Goal: Information Seeking & Learning: Check status

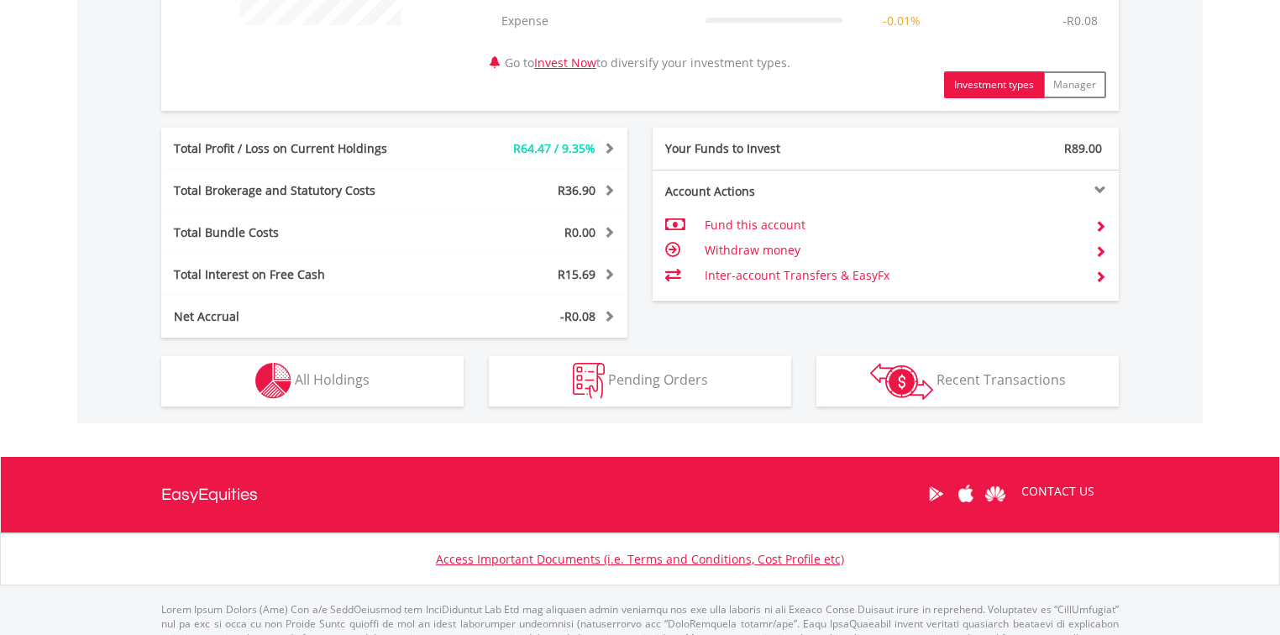
scroll to position [789, 0]
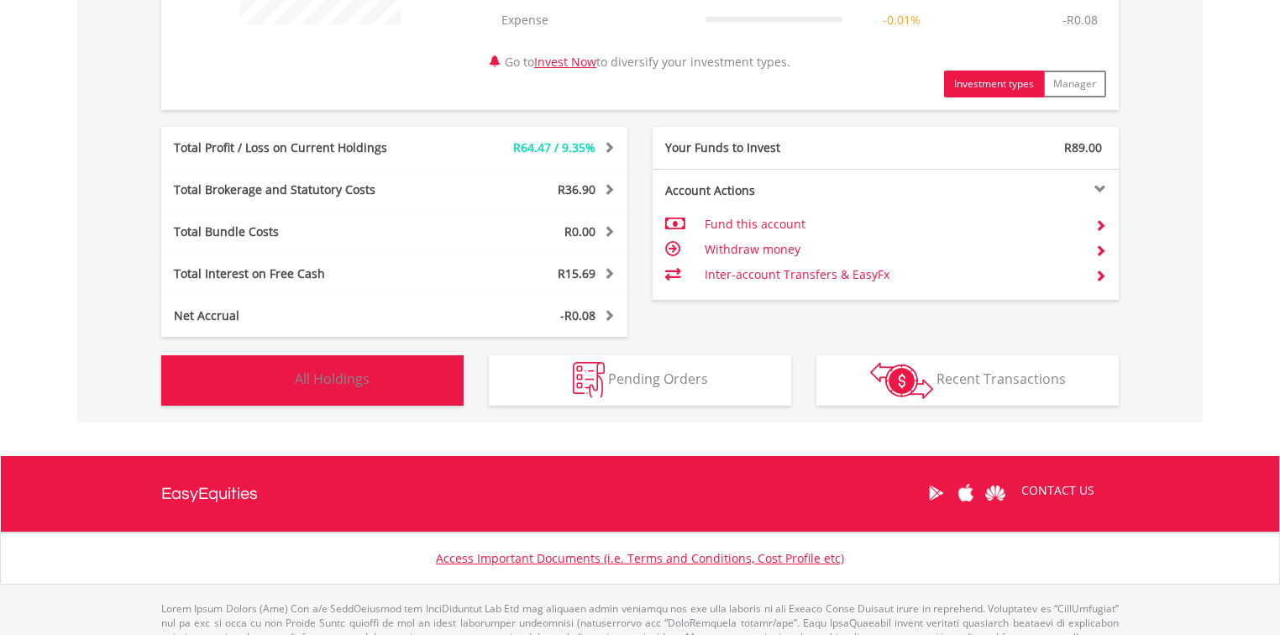
click at [345, 380] on span "All Holdings" at bounding box center [332, 379] width 75 height 18
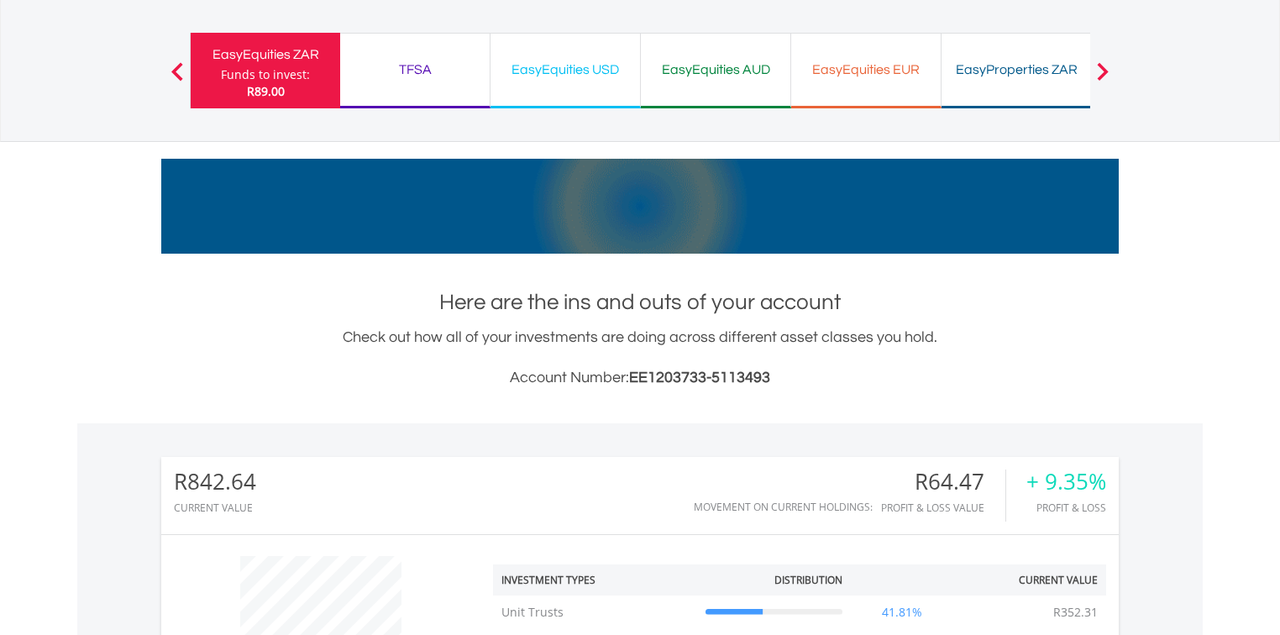
scroll to position [0, 0]
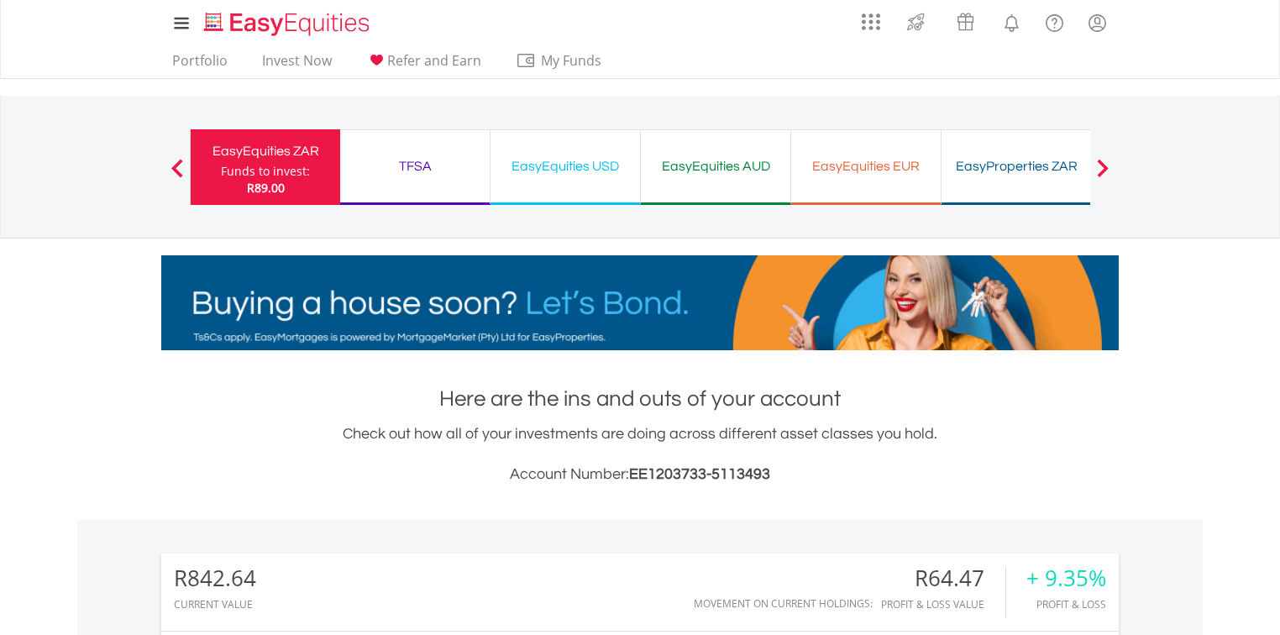
click at [1099, 172] on span at bounding box center [1103, 168] width 12 height 18
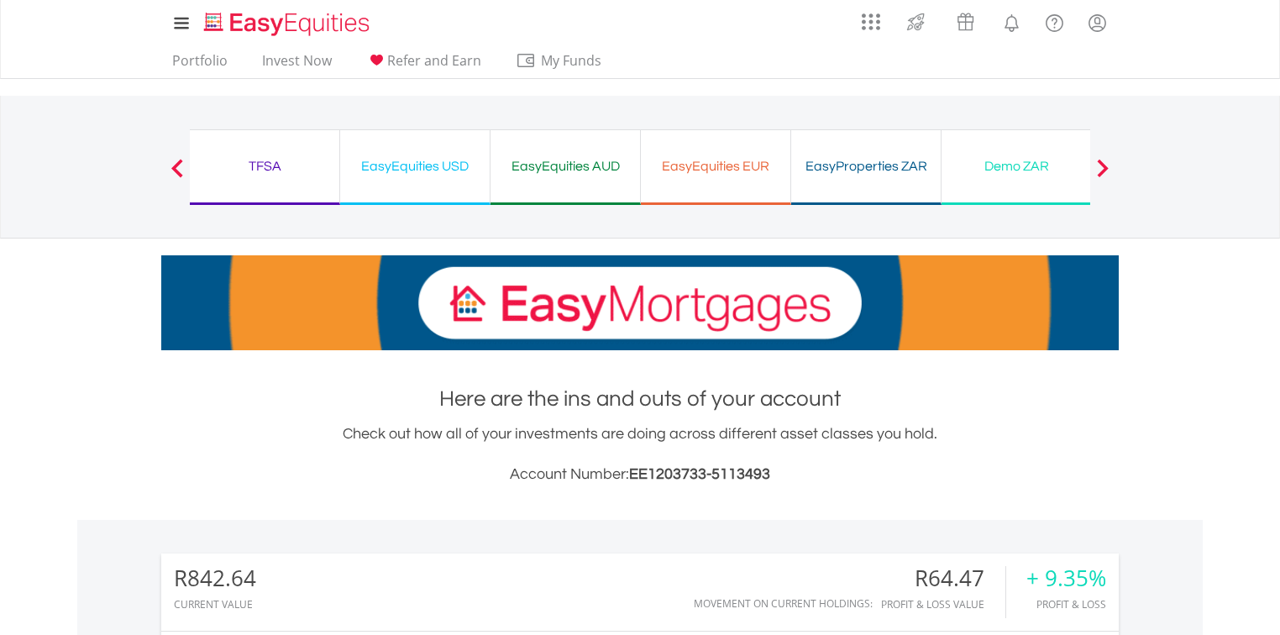
click at [1116, 172] on div at bounding box center [1103, 167] width 34 height 17
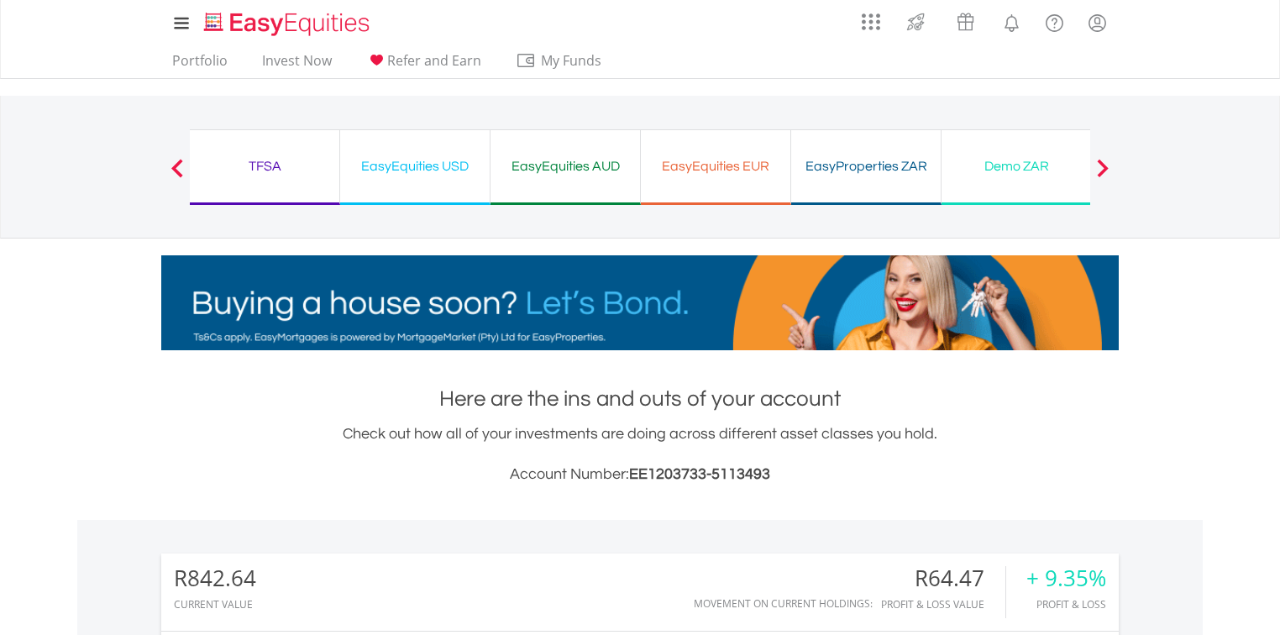
click at [1105, 164] on span at bounding box center [1103, 168] width 12 height 18
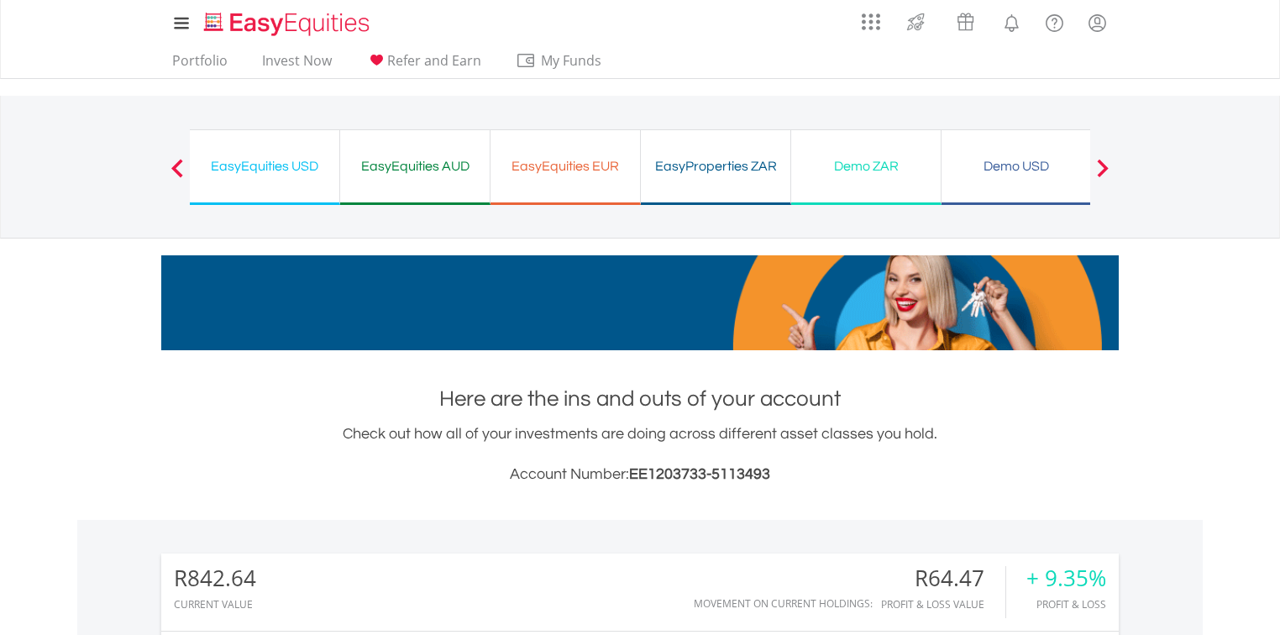
click at [263, 167] on div "EasyEquities USD" at bounding box center [264, 167] width 129 height 24
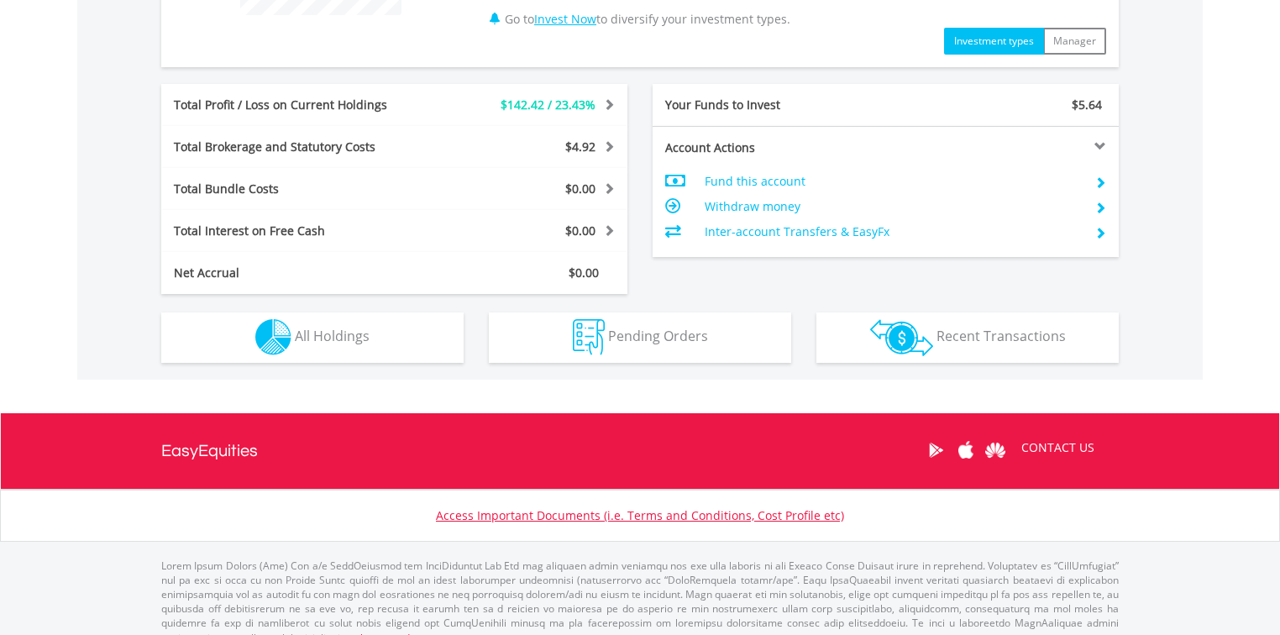
scroll to position [817, 0]
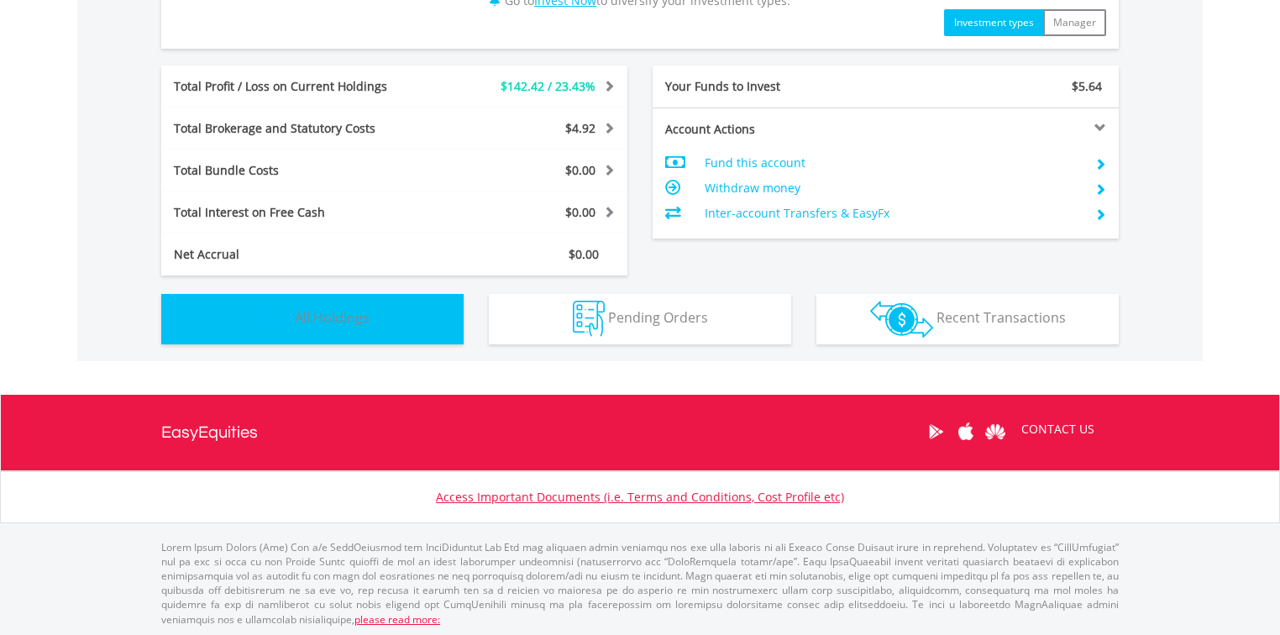
click at [384, 305] on button "Holdings All Holdings" at bounding box center [312, 319] width 302 height 50
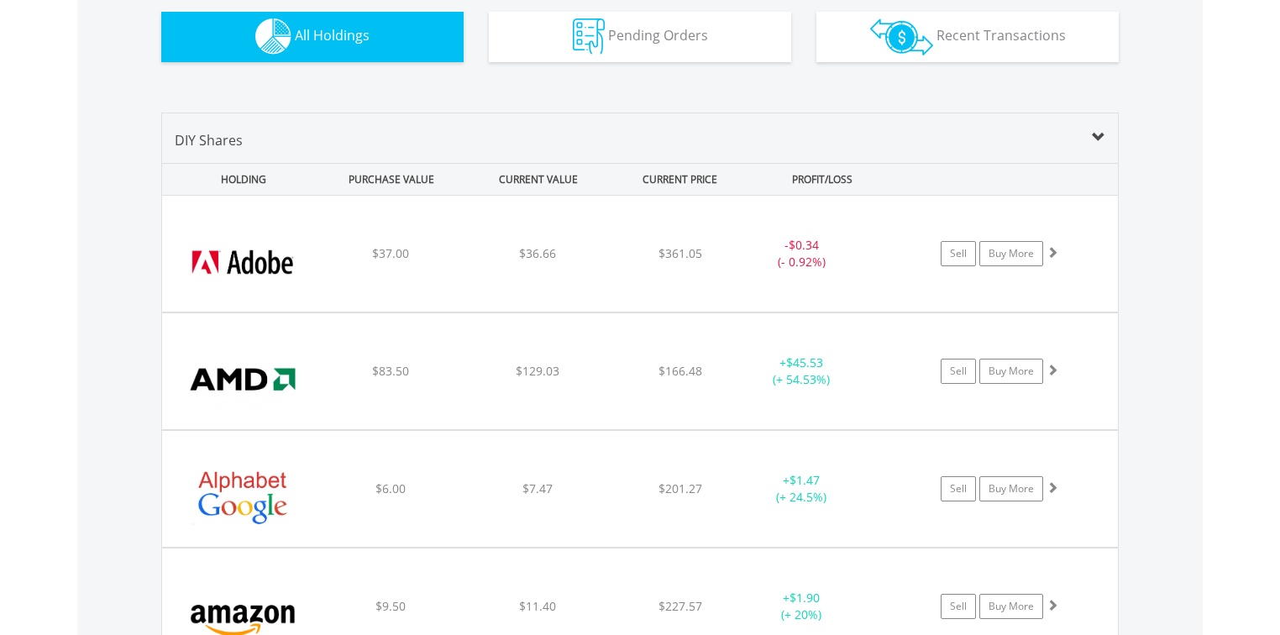
scroll to position [1076, 0]
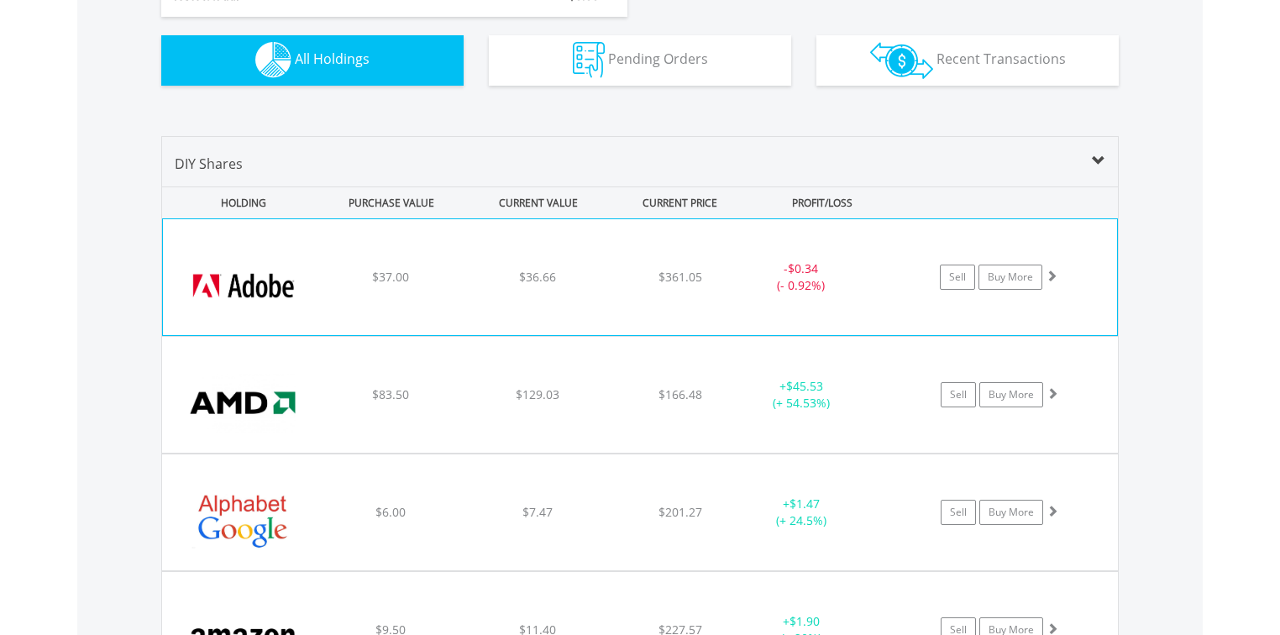
click at [400, 272] on span "$37.00" at bounding box center [390, 277] width 37 height 16
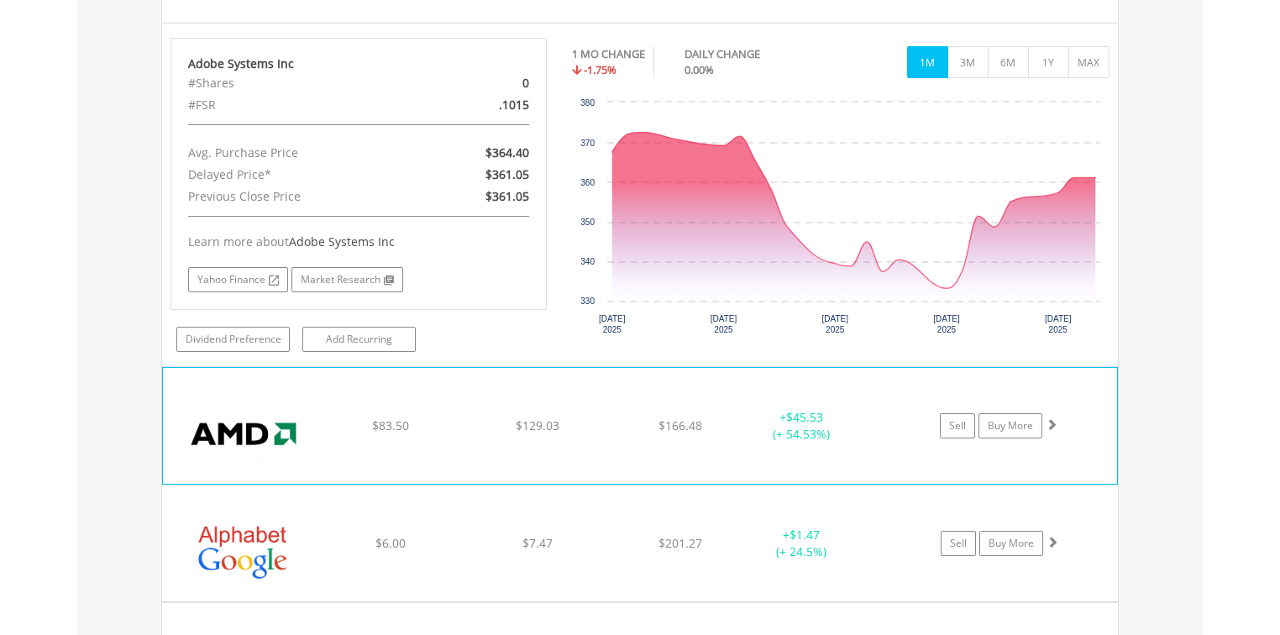
scroll to position [1412, 0]
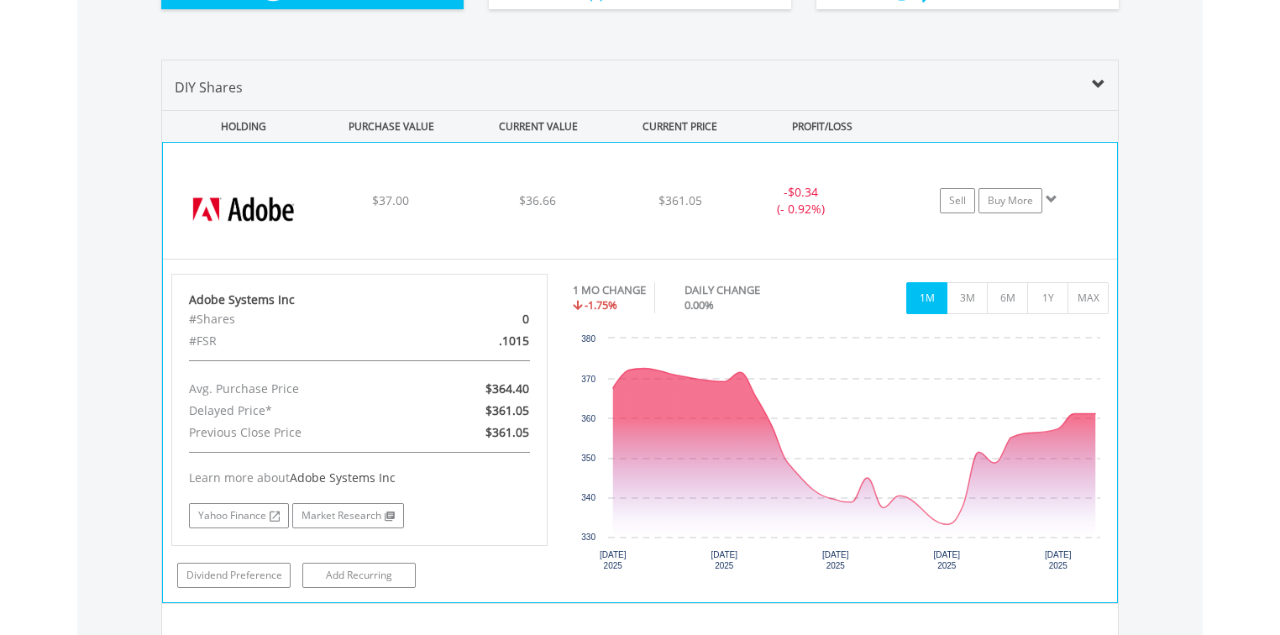
scroll to position [1076, 0]
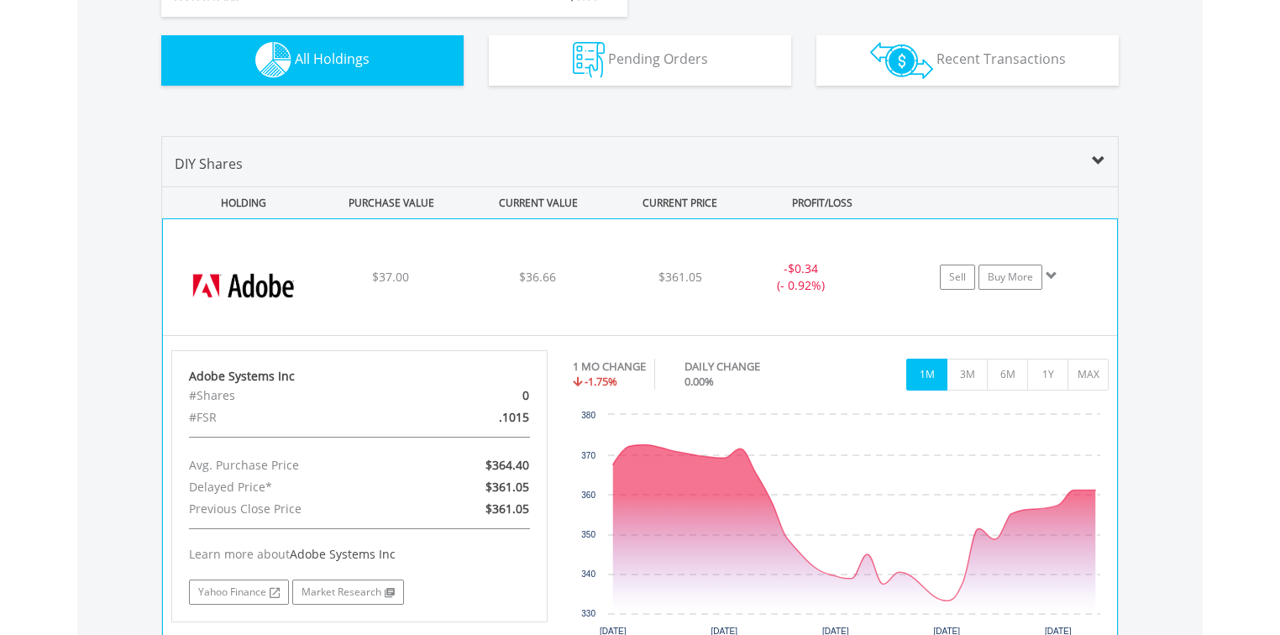
click at [515, 293] on div "﻿ Adobe Systems Inc $37.00 $36.66 $361.05 - $0.34 (- 0.92%) Sell Buy More" at bounding box center [640, 277] width 954 height 116
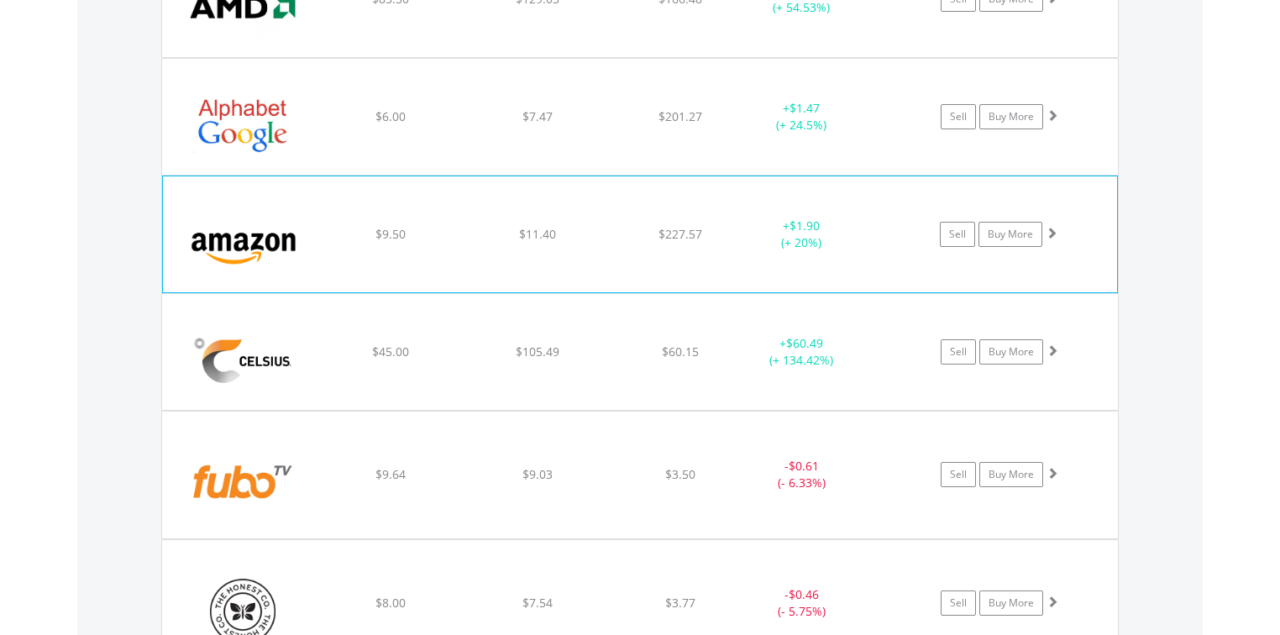
scroll to position [1479, 0]
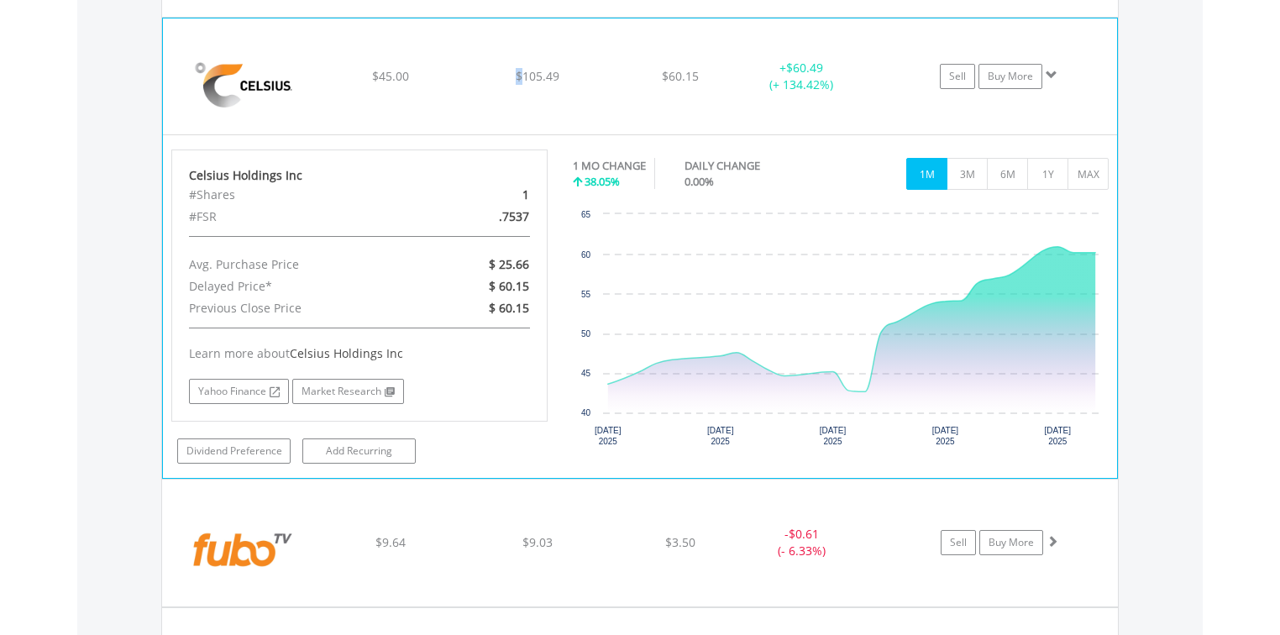
scroll to position [1748, 0]
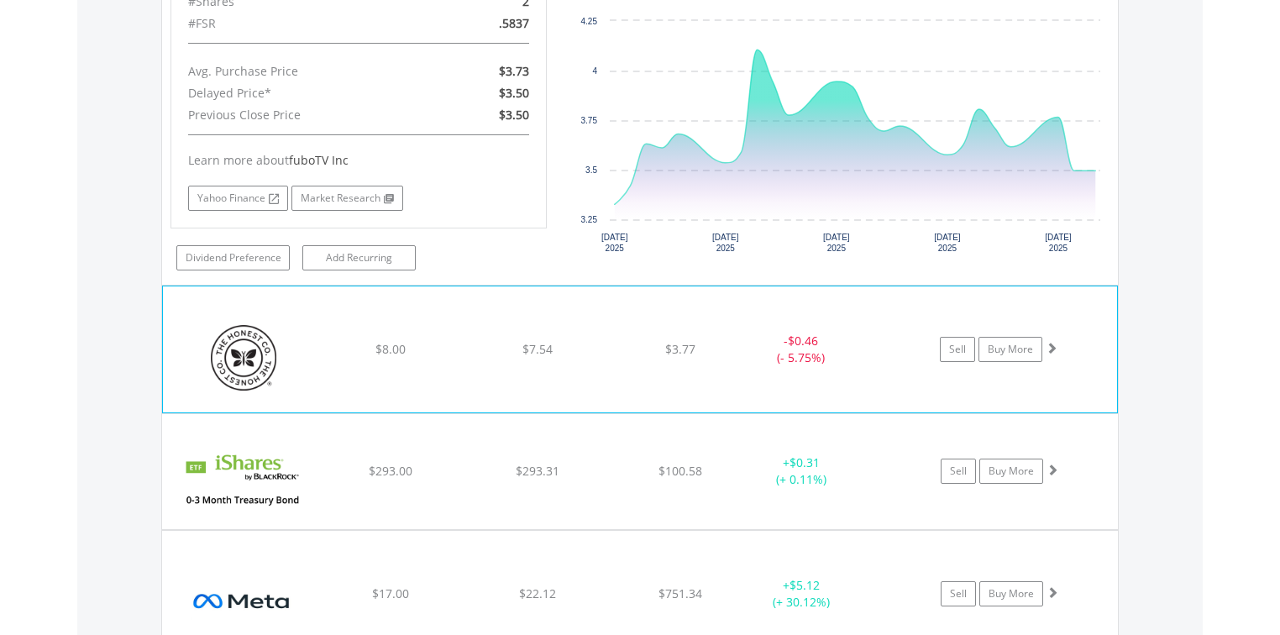
scroll to position [2419, 0]
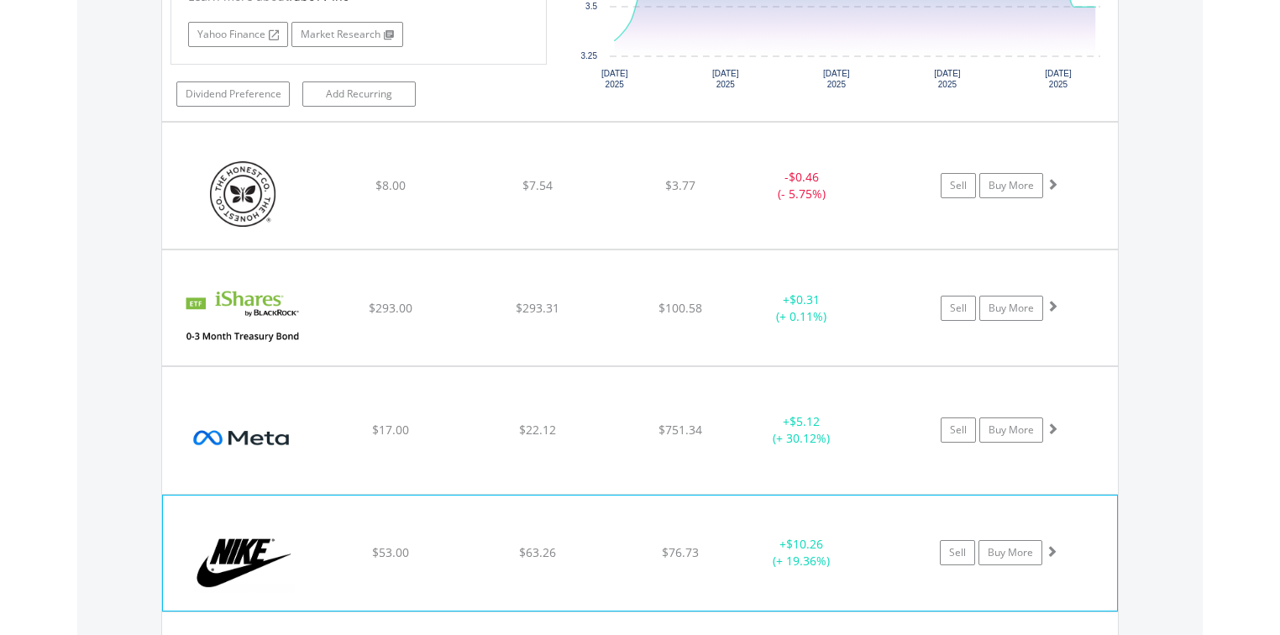
scroll to position [2621, 0]
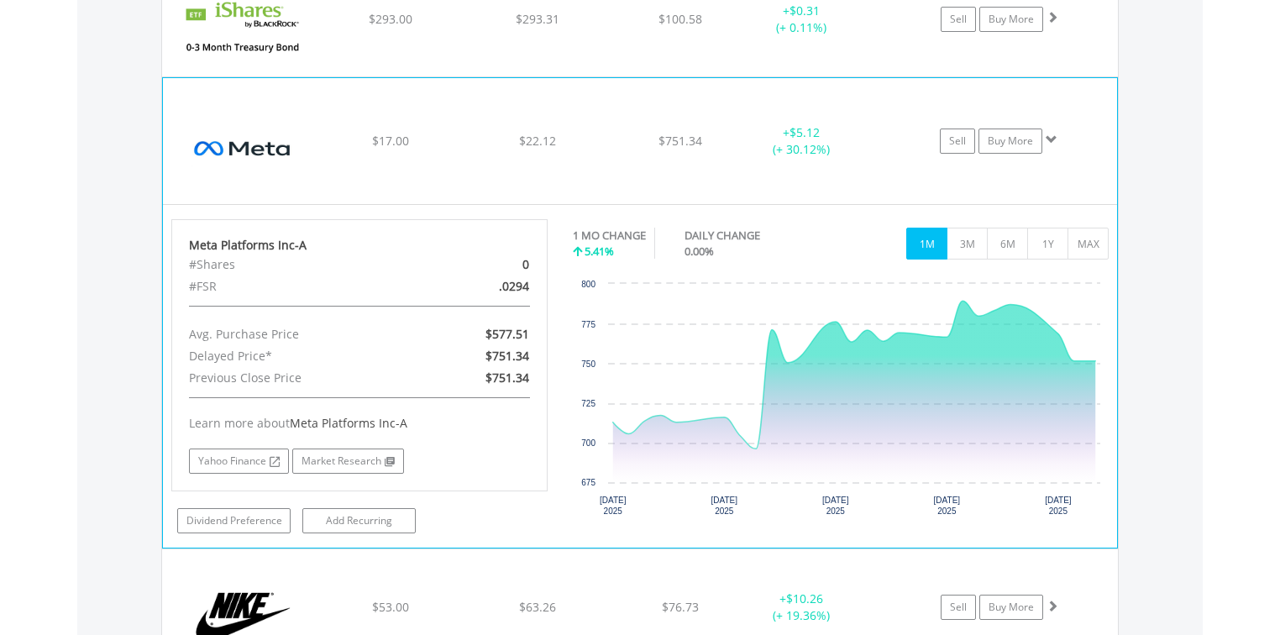
scroll to position [2890, 0]
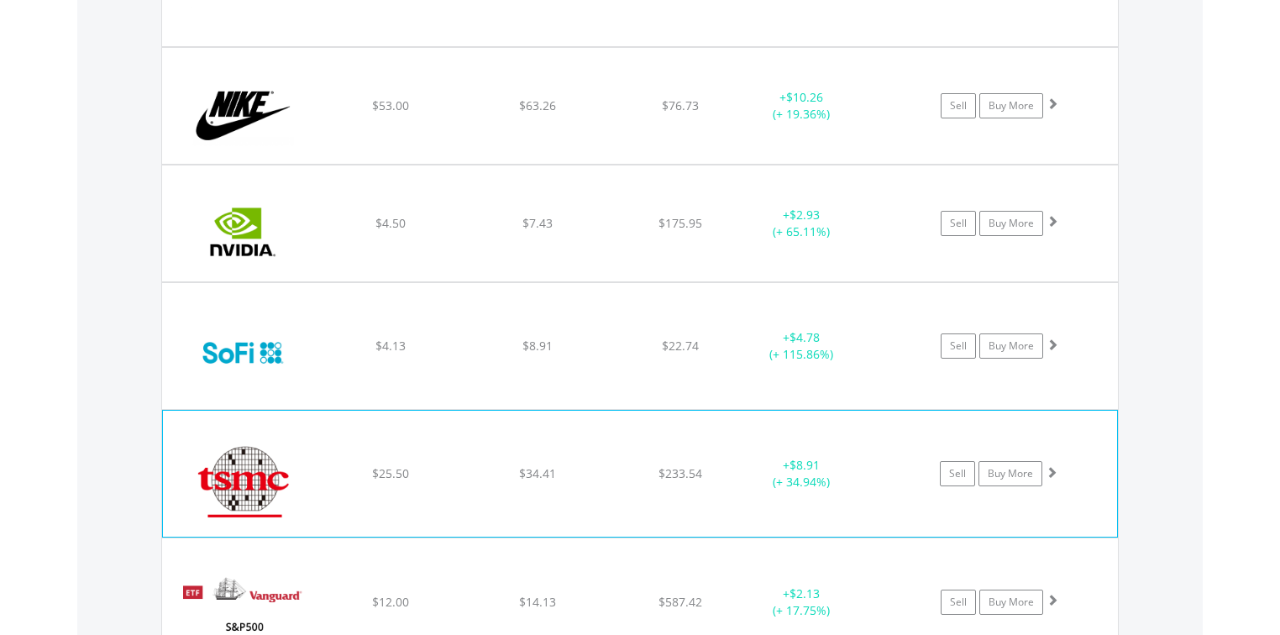
scroll to position [3091, 0]
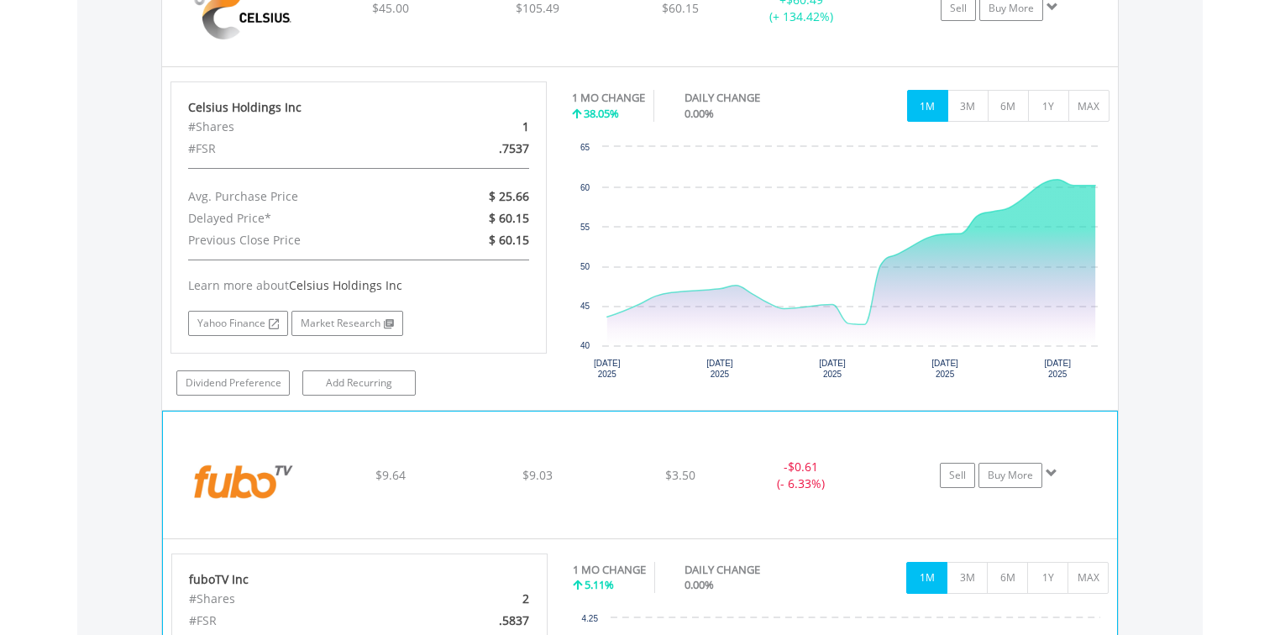
click at [309, 458] on img at bounding box center [243, 482] width 144 height 101
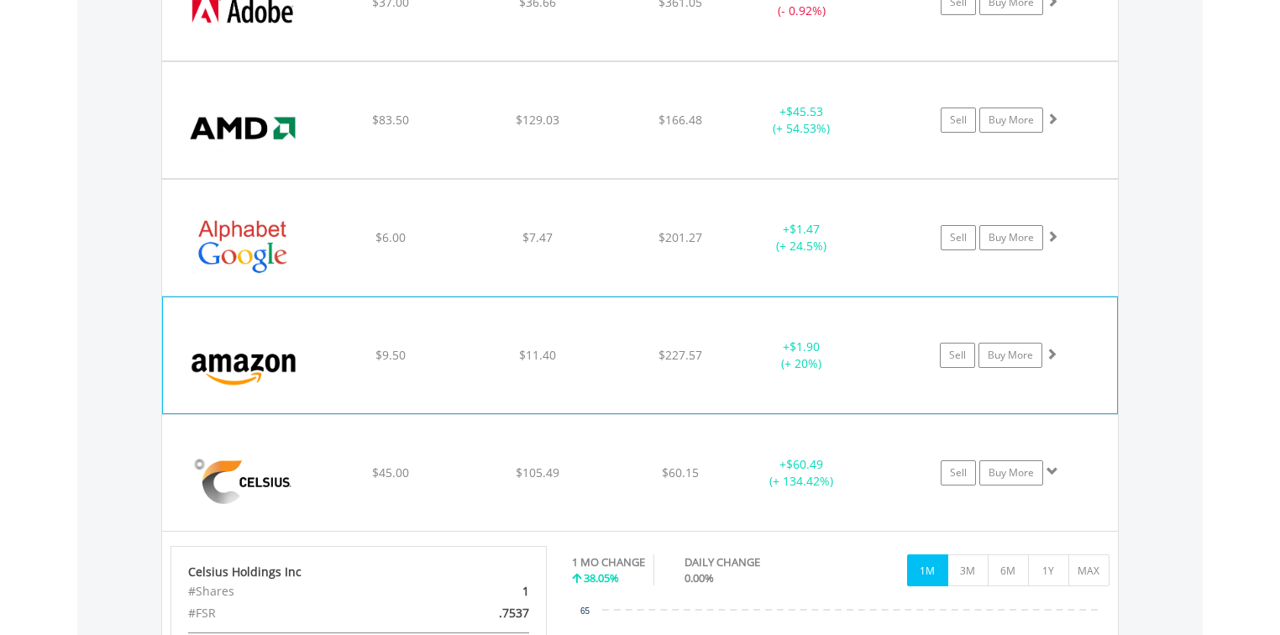
scroll to position [1345, 0]
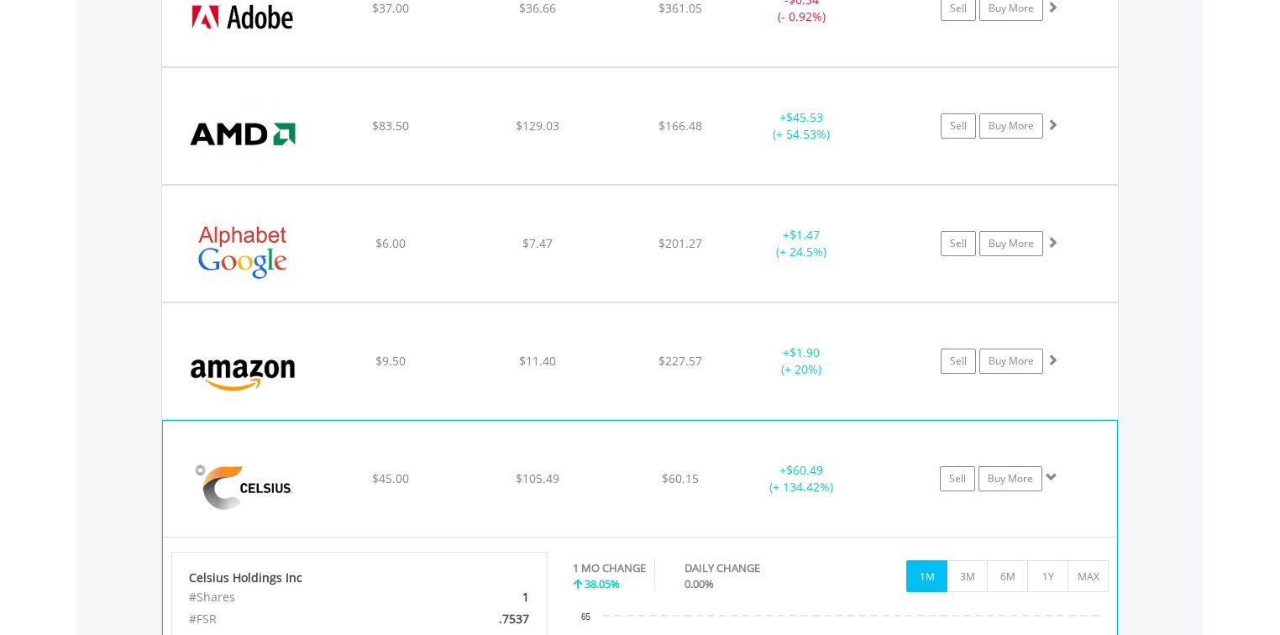
click at [366, 66] on div "﻿ Celsius Holdings Inc $45.00 $105.49 $60.15 + $60.49 (+ 134.42%) Sell Buy More" at bounding box center [640, 8] width 956 height 116
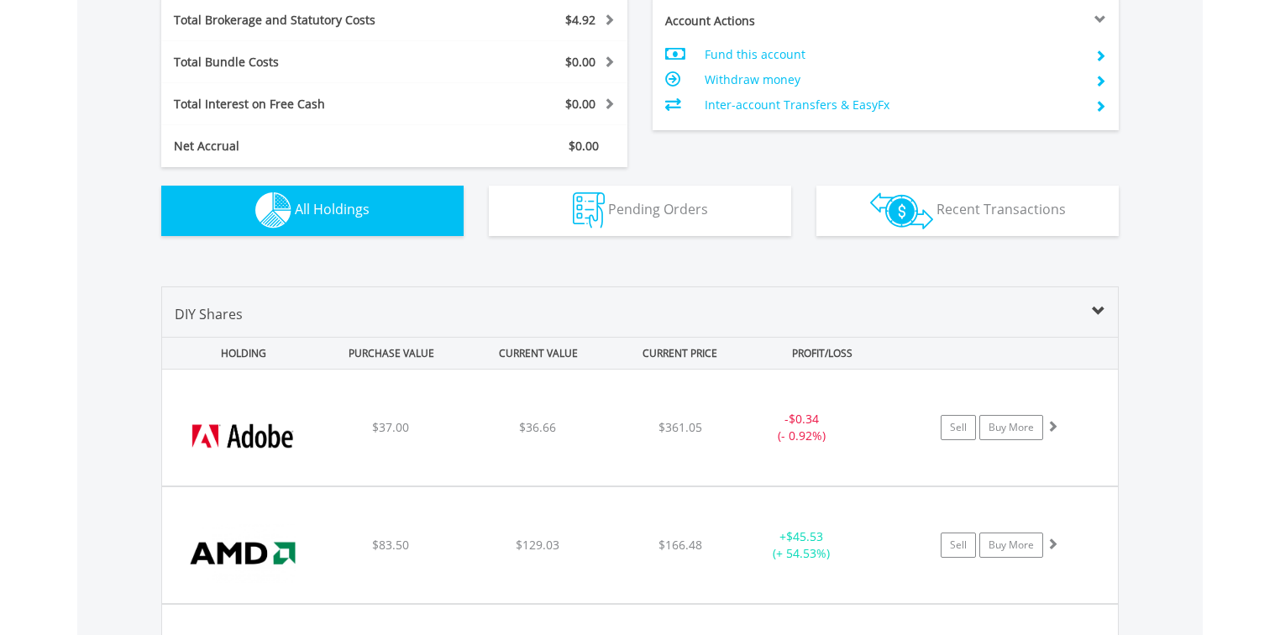
scroll to position [941, 0]
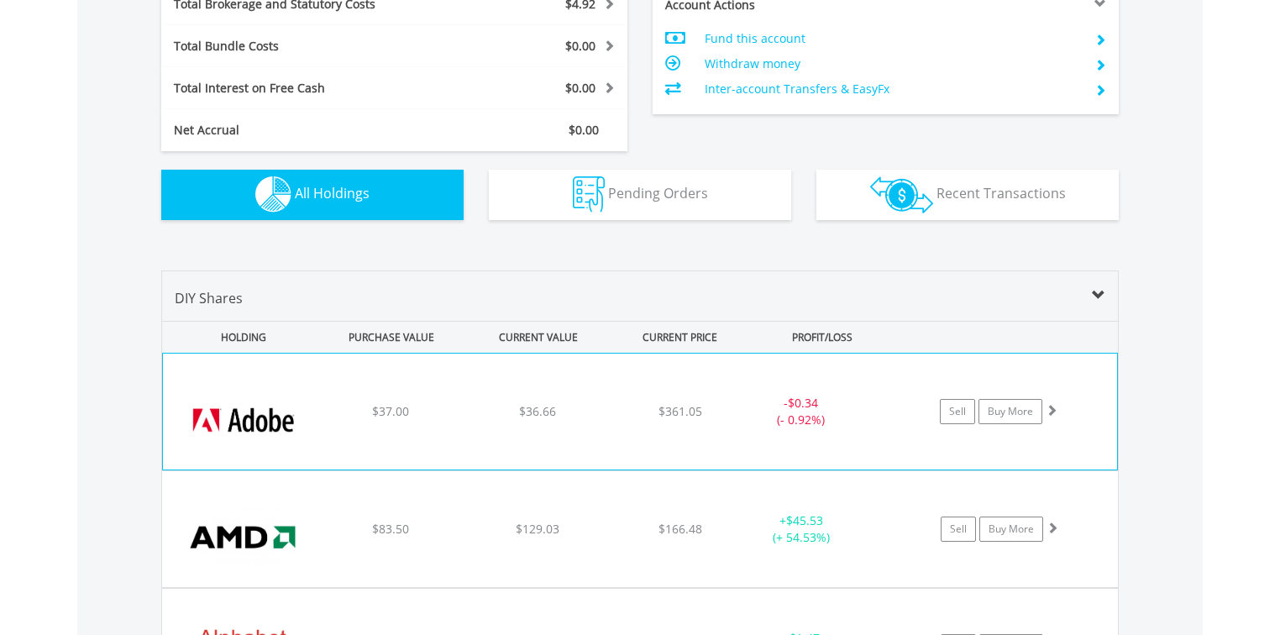
click at [519, 391] on div "﻿ Adobe Systems Inc $37.00 $36.66 $361.05 - $0.34 (- 0.92%) Sell Buy More" at bounding box center [640, 412] width 954 height 116
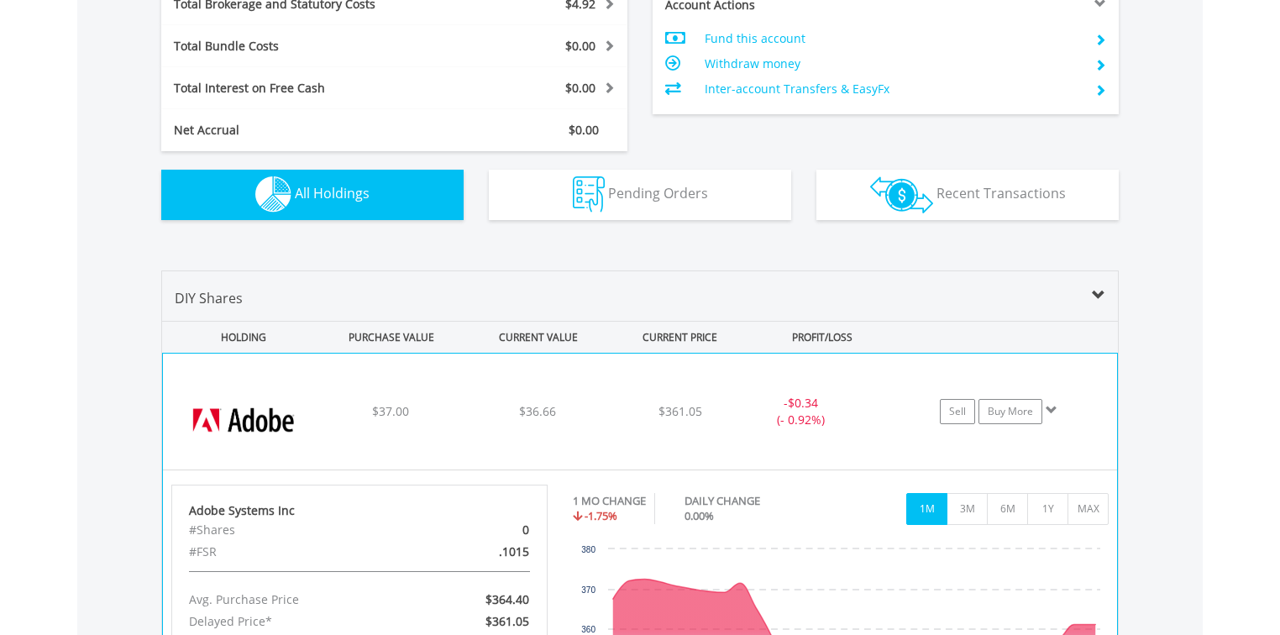
click at [519, 391] on div "﻿ Adobe Systems Inc $37.00 $36.66 $361.05 - $0.34 (- 0.92%) Sell Buy More" at bounding box center [640, 412] width 954 height 116
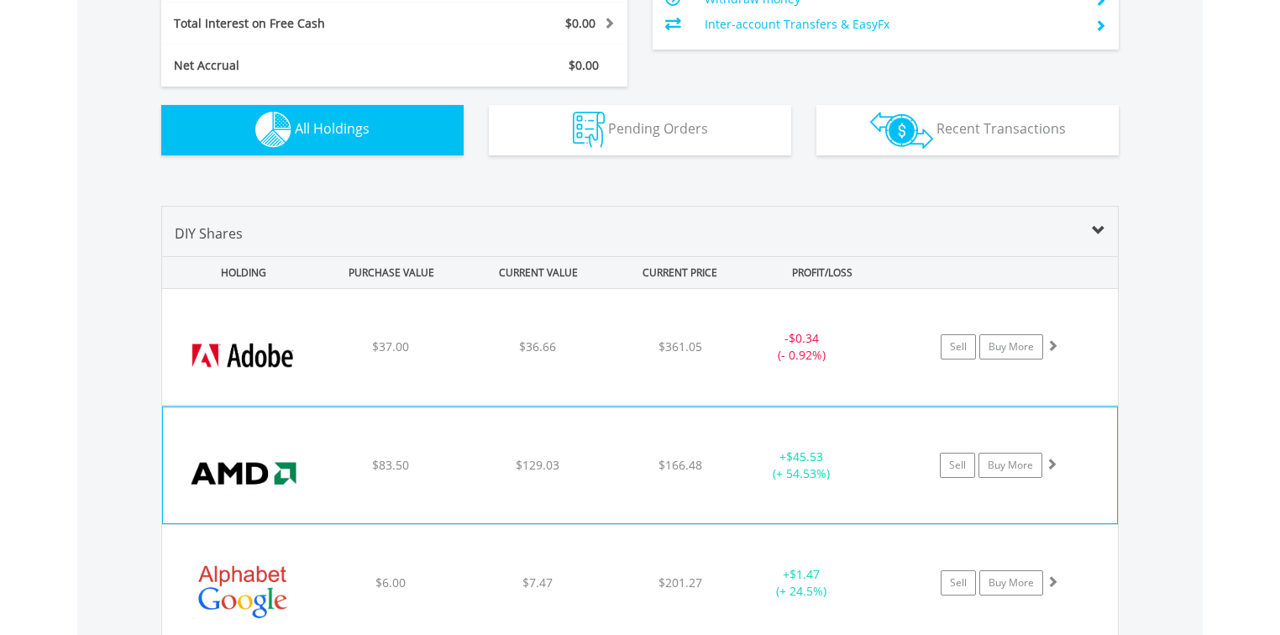
scroll to position [1076, 0]
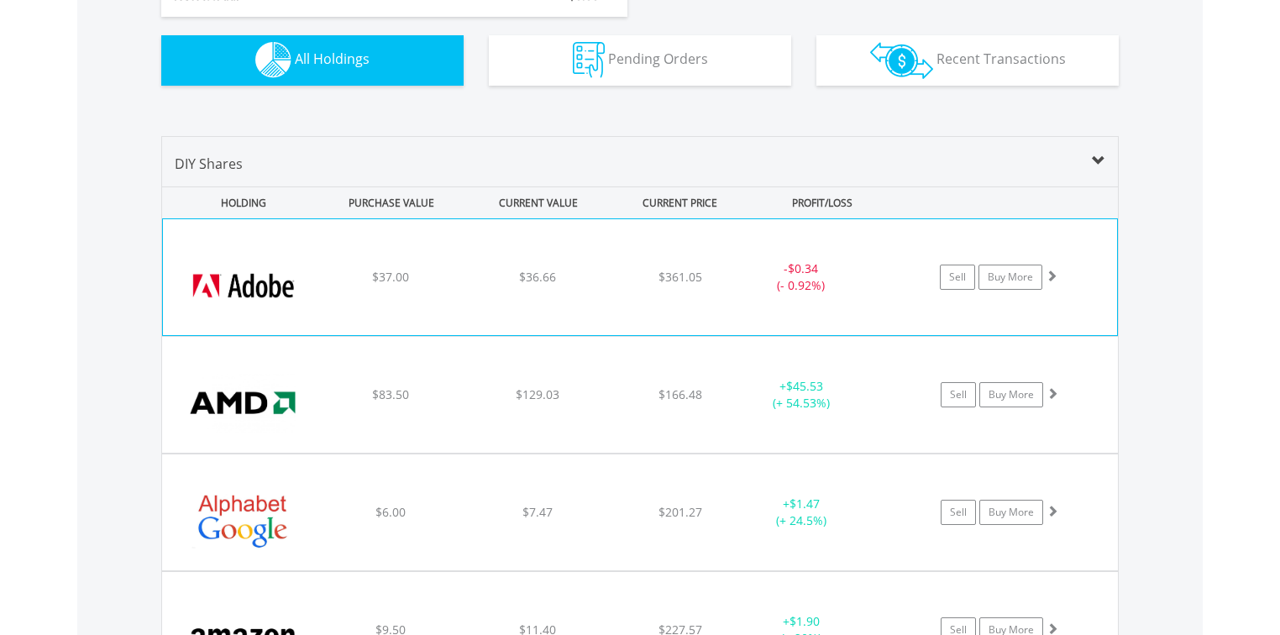
drag, startPoint x: 448, startPoint y: 239, endPoint x: 445, endPoint y: 249, distance: 10.6
click at [447, 246] on div "﻿ Adobe Systems Inc $37.00 $36.66 $361.05 - $0.34 (- 0.92%) Sell Buy More" at bounding box center [640, 277] width 954 height 116
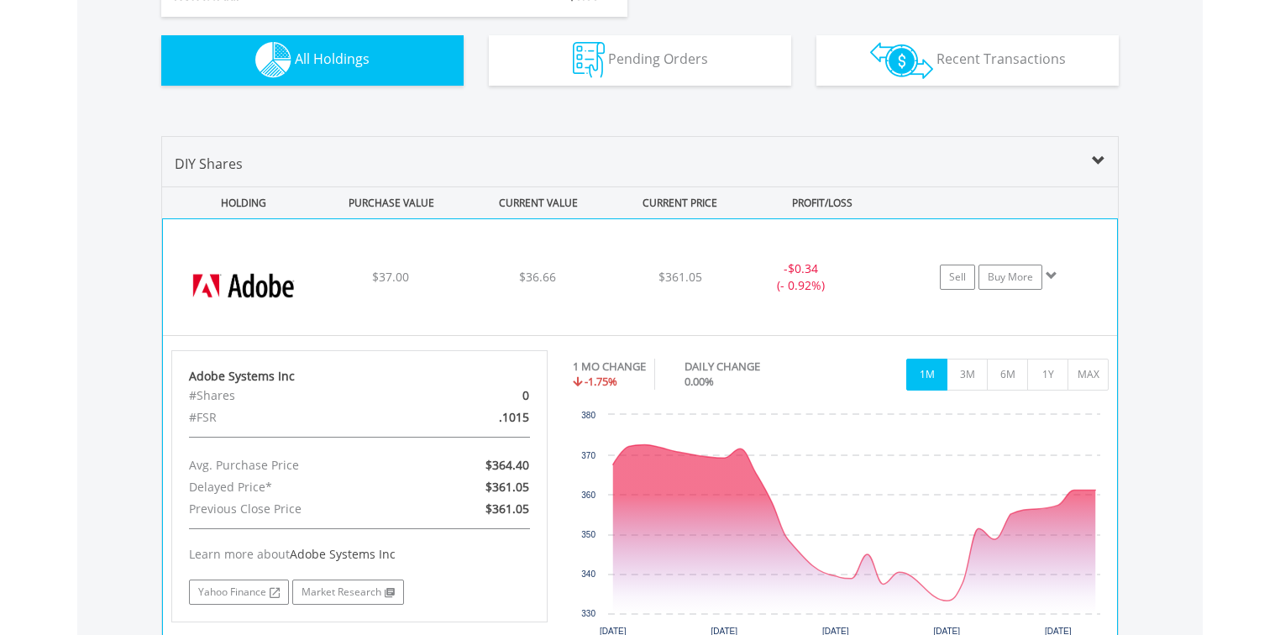
click at [441, 250] on div "﻿ Adobe Systems Inc $37.00 $36.66 $361.05 - $0.34 (- 0.92%) Sell Buy More" at bounding box center [640, 277] width 954 height 116
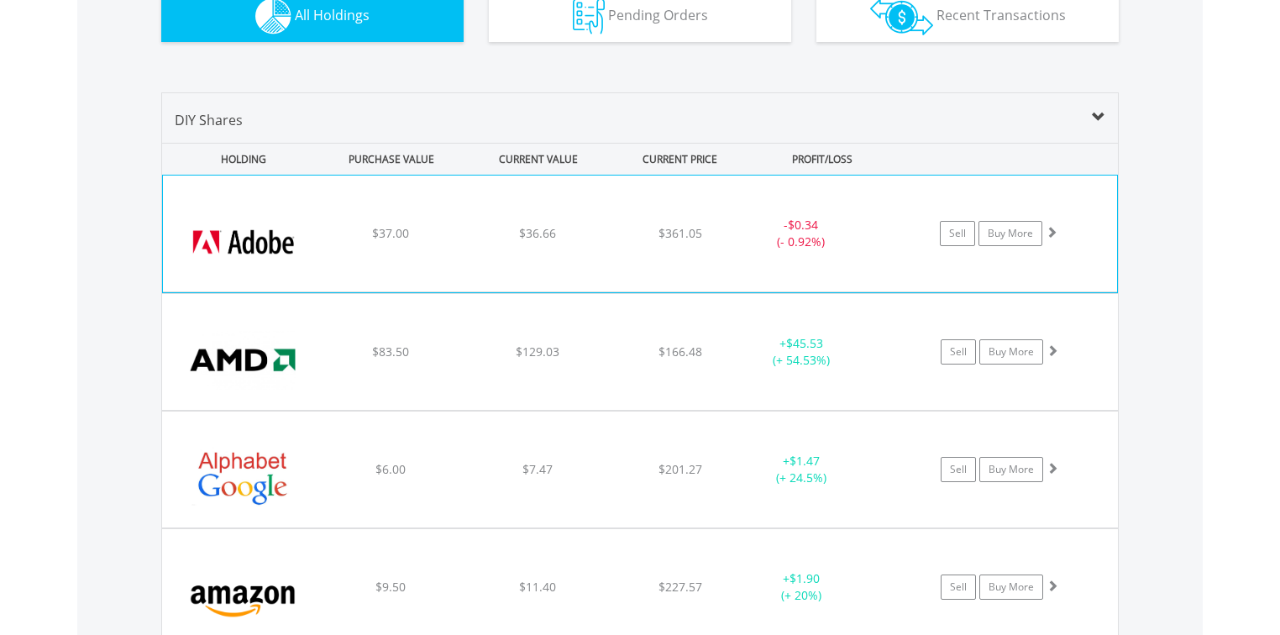
scroll to position [1143, 0]
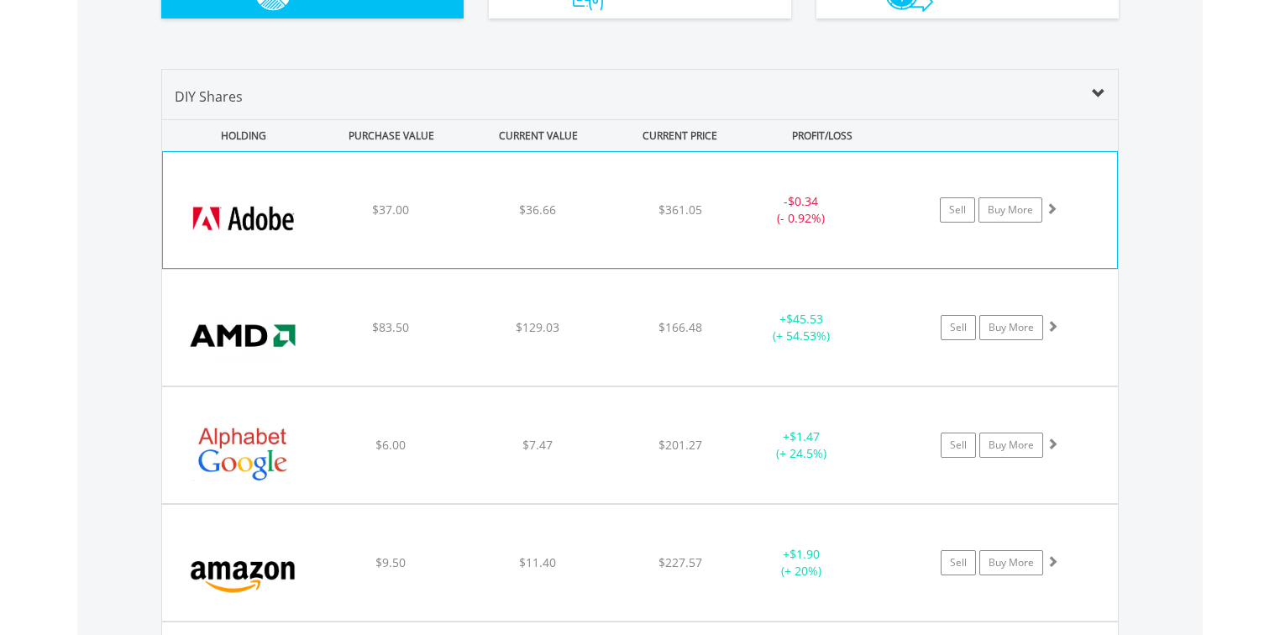
click at [458, 184] on div "﻿ Adobe Systems Inc $37.00 $36.66 $361.05 - $0.34 (- 0.92%) Sell Buy More" at bounding box center [640, 210] width 954 height 116
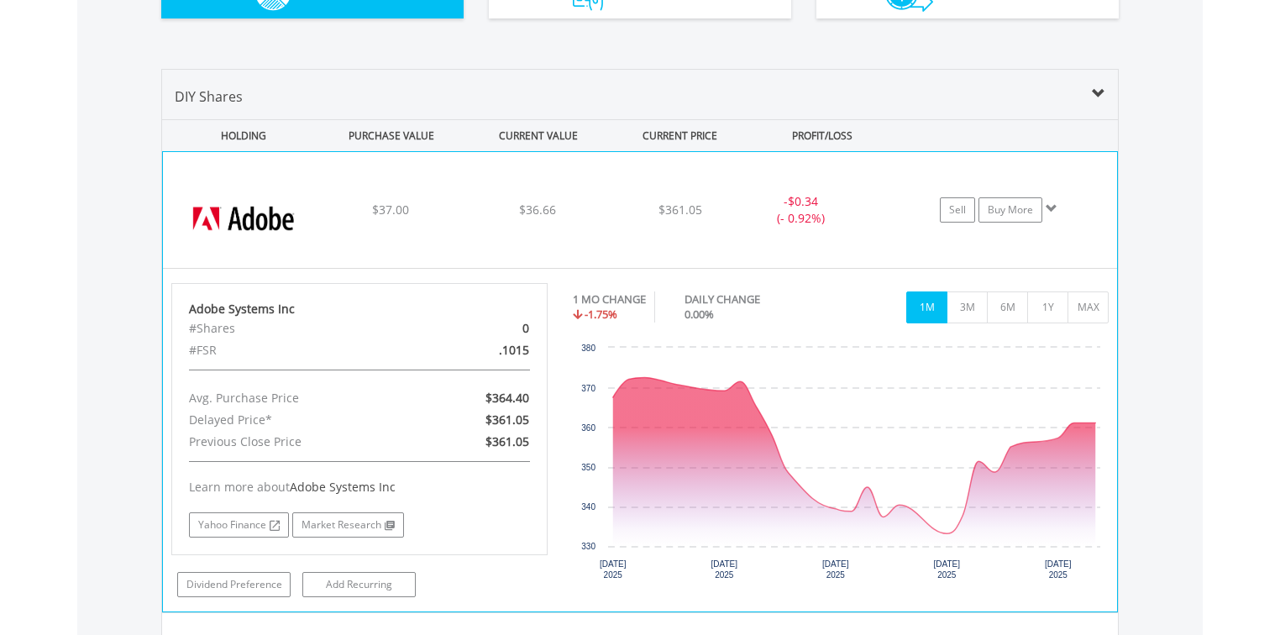
click at [437, 202] on div "﻿ Adobe Systems Inc $37.00 $36.66 $361.05 - $0.34 (- 0.92%) Sell Buy More" at bounding box center [640, 210] width 954 height 116
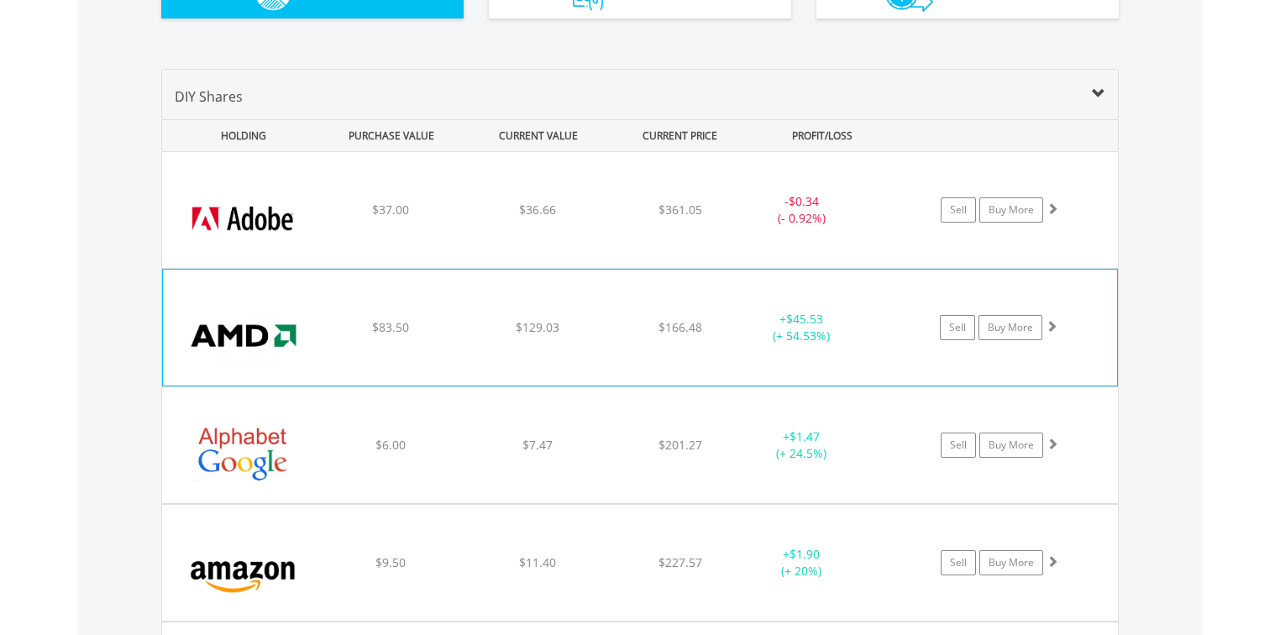
click at [459, 218] on div "$83.50" at bounding box center [391, 210] width 144 height 17
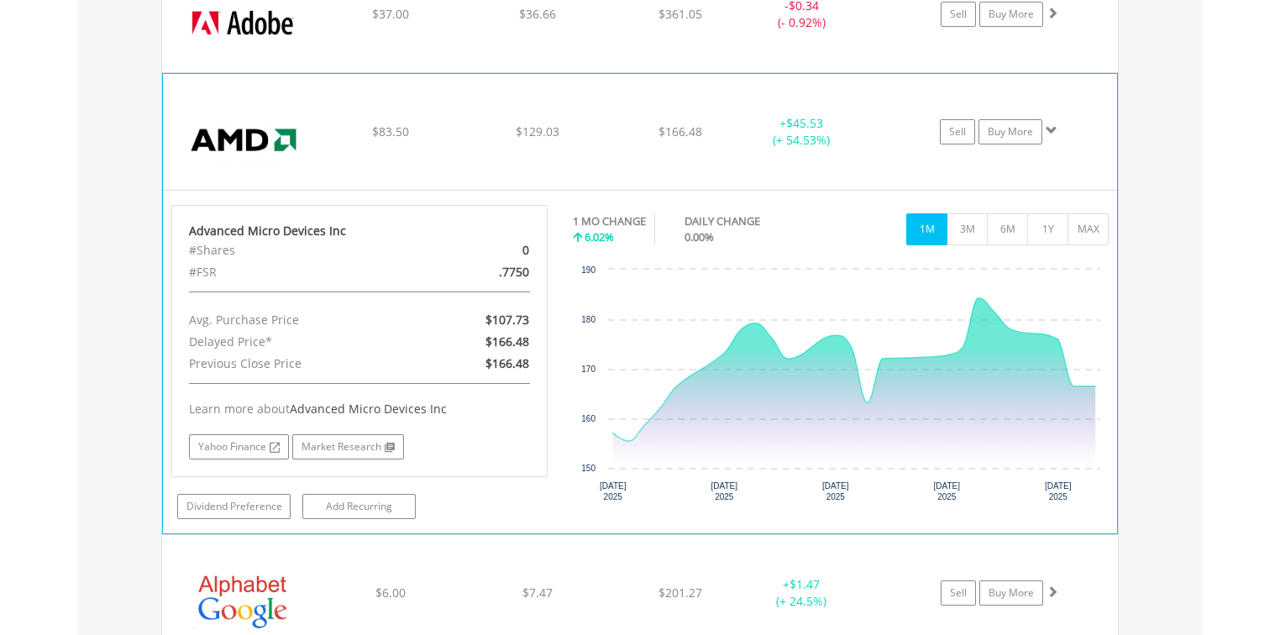
scroll to position [1345, 0]
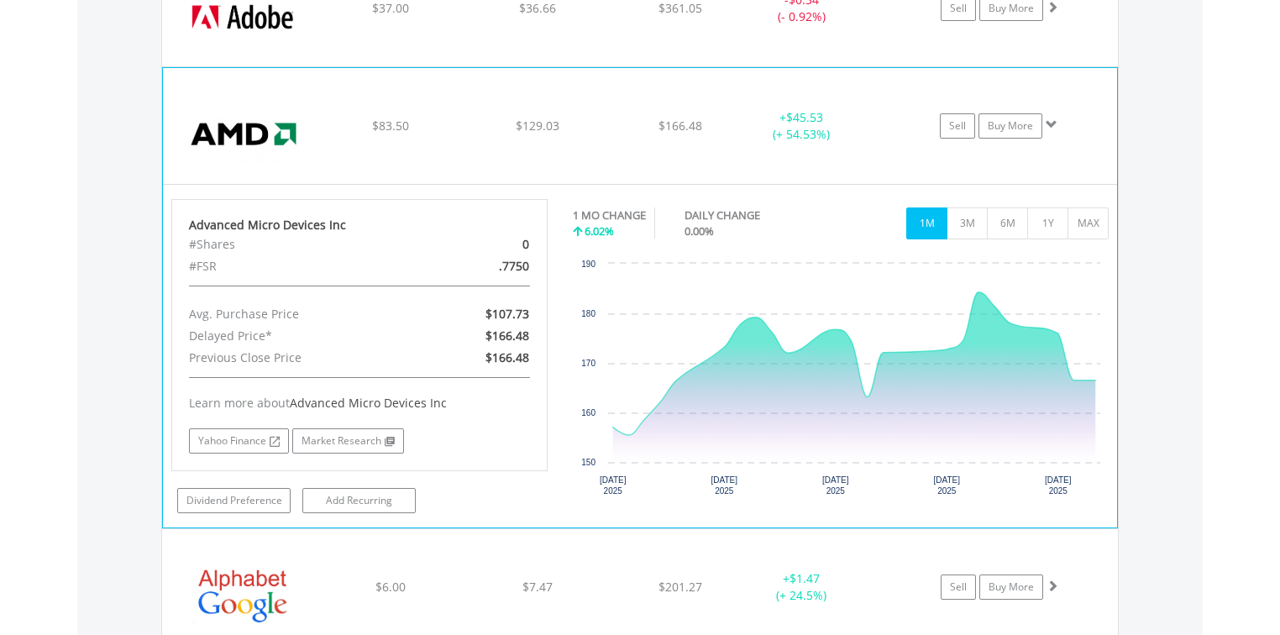
drag, startPoint x: 488, startPoint y: 95, endPoint x: 504, endPoint y: 94, distance: 16.0
click at [488, 66] on div "﻿ Advanced Micro Devices Inc $83.50 $129.03 $166.48 + $45.53 (+ 54.53%) Sell Bu…" at bounding box center [640, 8] width 956 height 116
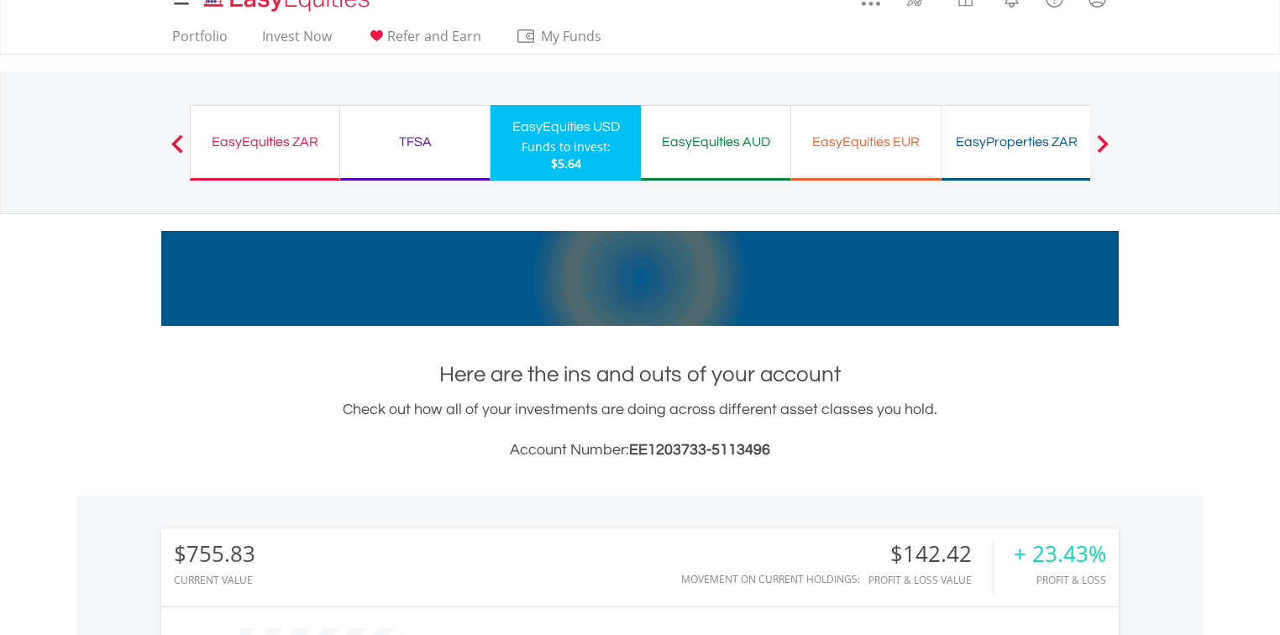
scroll to position [0, 0]
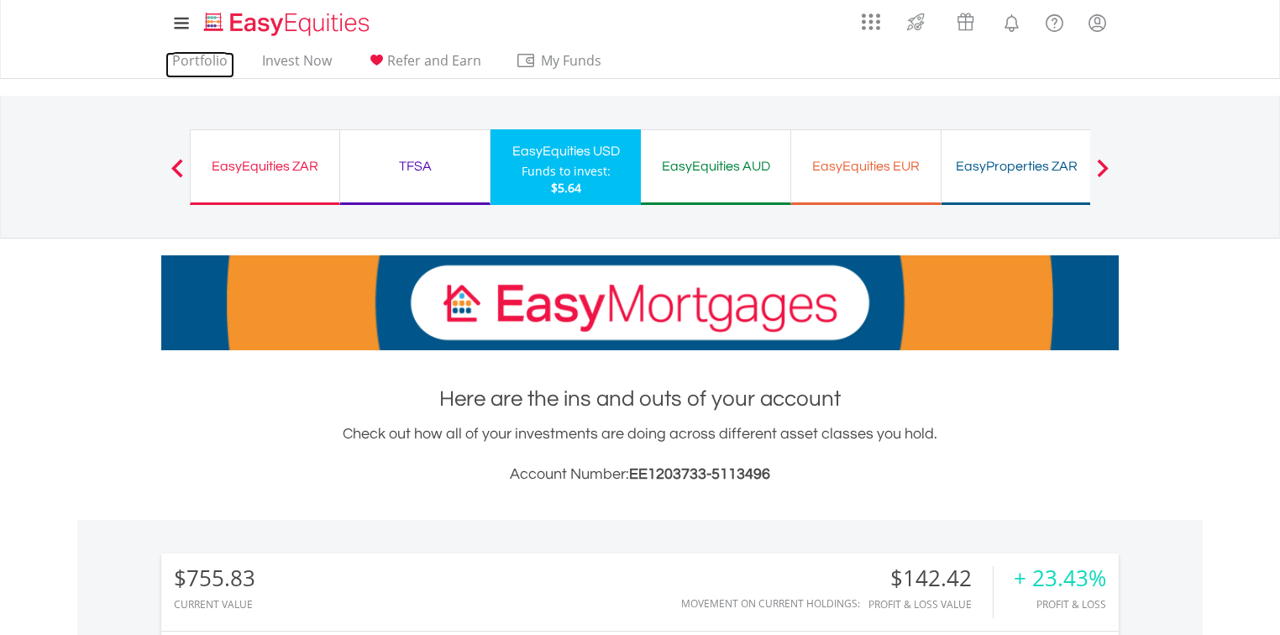
click at [205, 54] on link "Portfolio" at bounding box center [199, 65] width 69 height 26
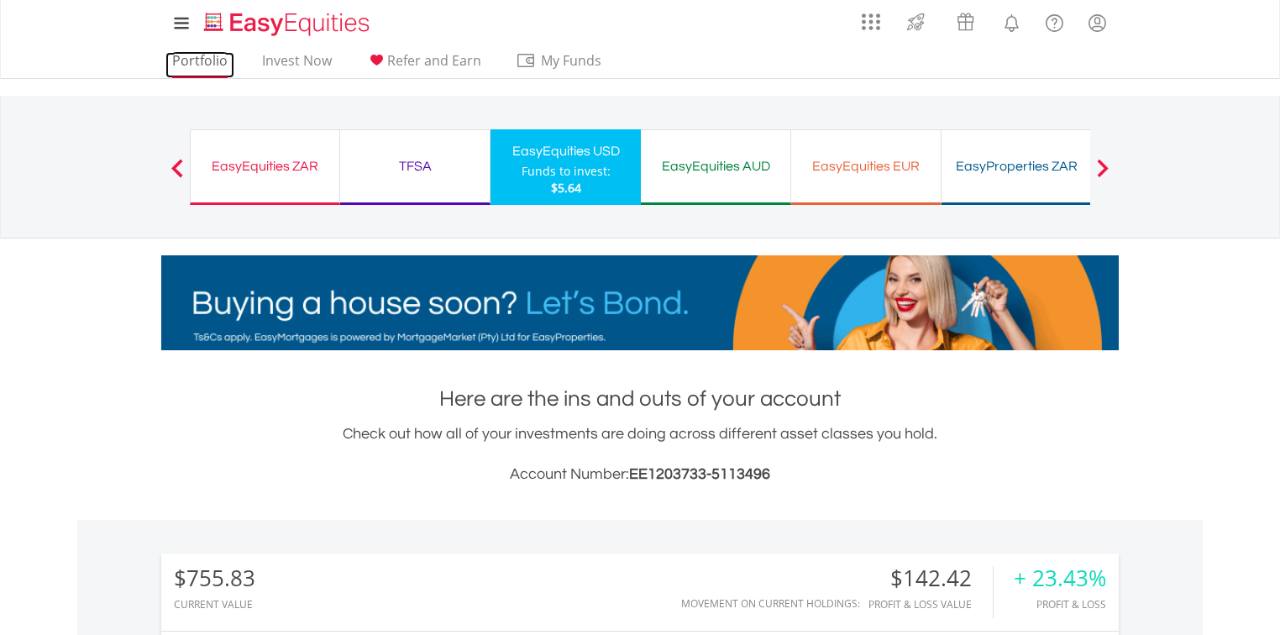
click at [188, 69] on link "Portfolio" at bounding box center [199, 65] width 69 height 26
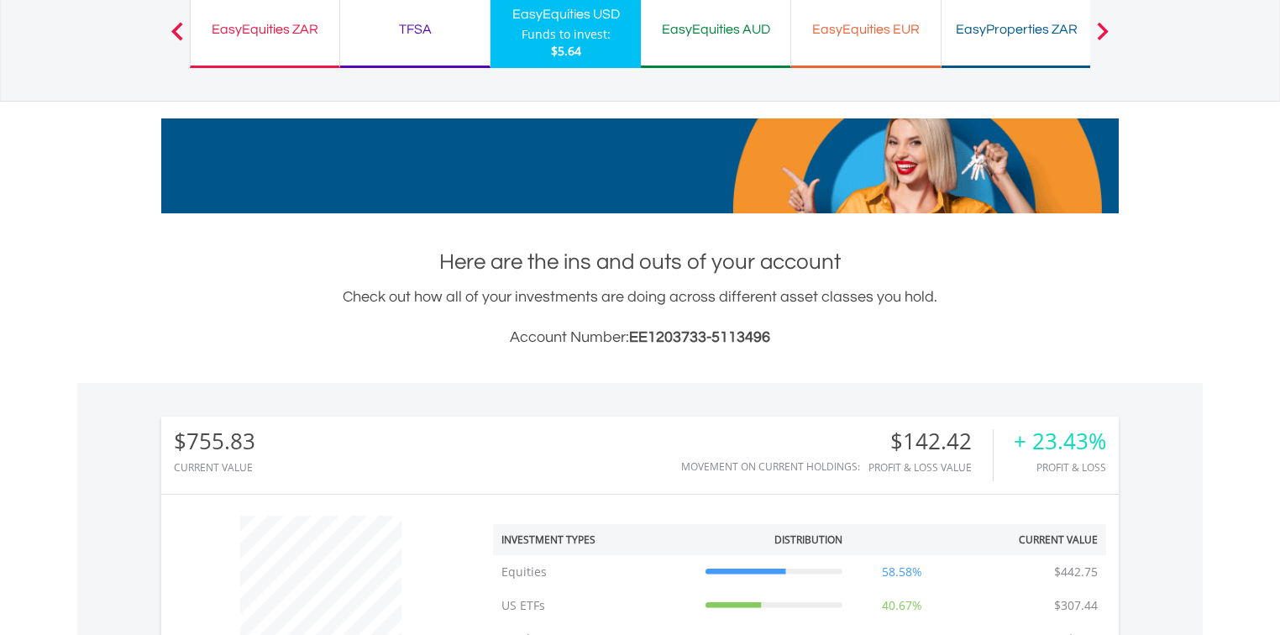
scroll to position [161, 319]
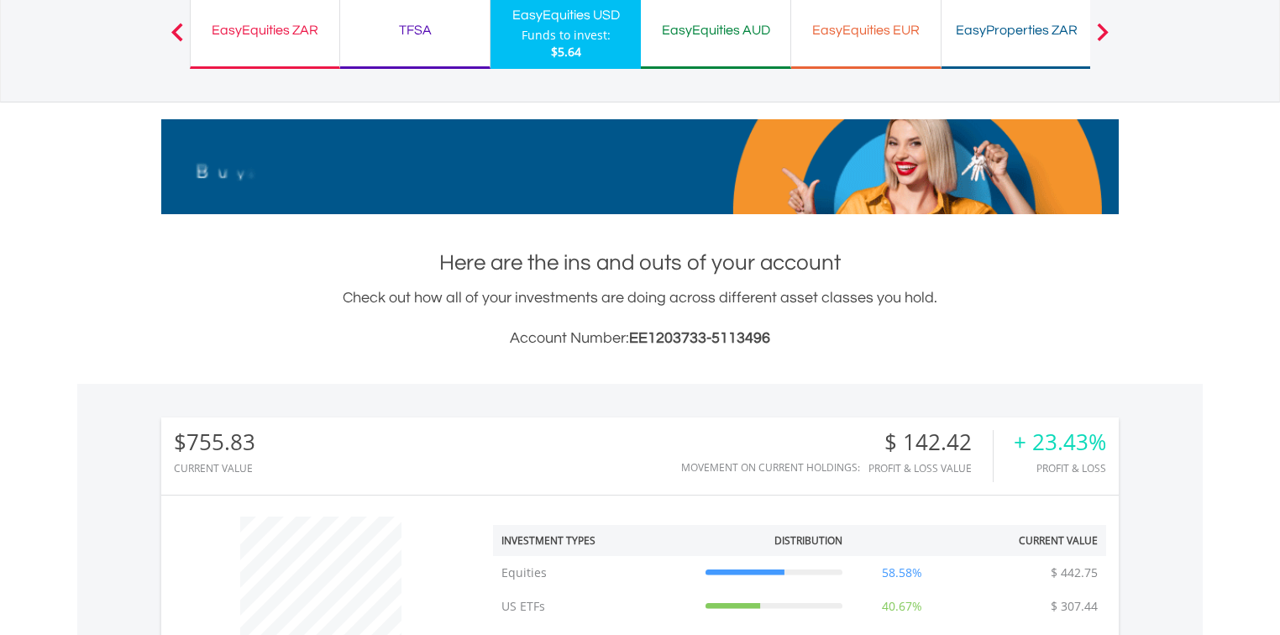
scroll to position [161, 319]
